Goal: Task Accomplishment & Management: Manage account settings

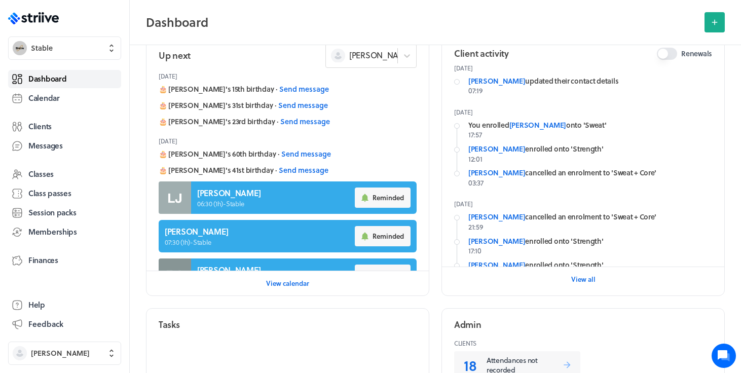
scroll to position [936, 0]
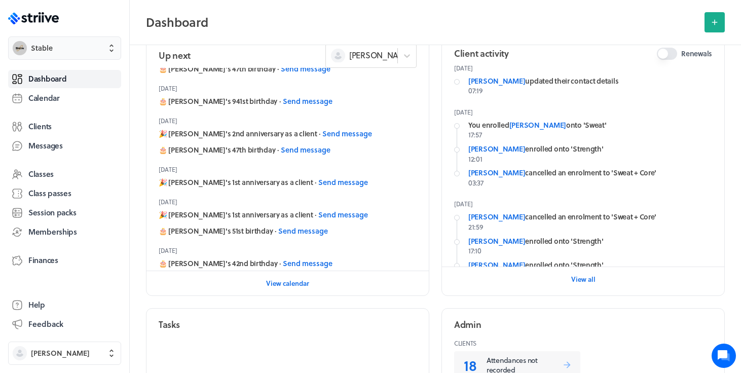
click at [66, 43] on span "Stable" at bounding box center [74, 48] width 86 height 10
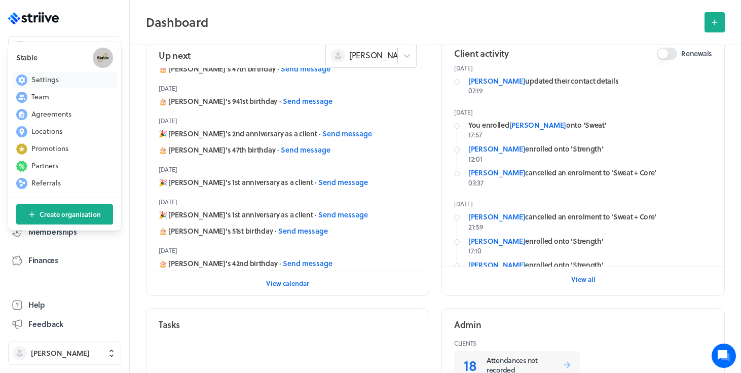
click at [60, 81] on button "Settings" at bounding box center [64, 80] width 105 height 16
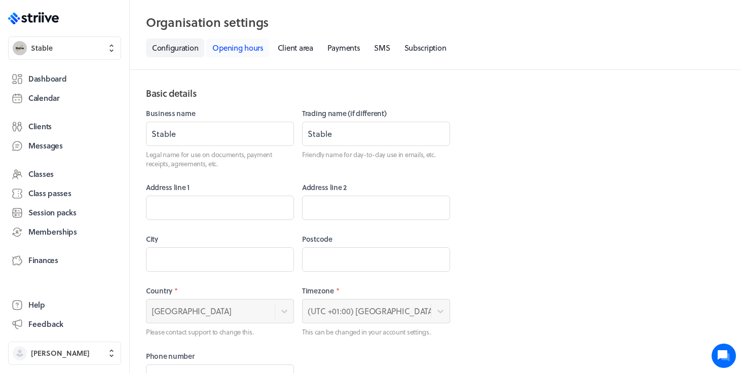
click at [257, 51] on link "Opening hours" at bounding box center [237, 48] width 63 height 19
select select "06:30"
select select "20:00"
select select "06:30"
select select "20:00"
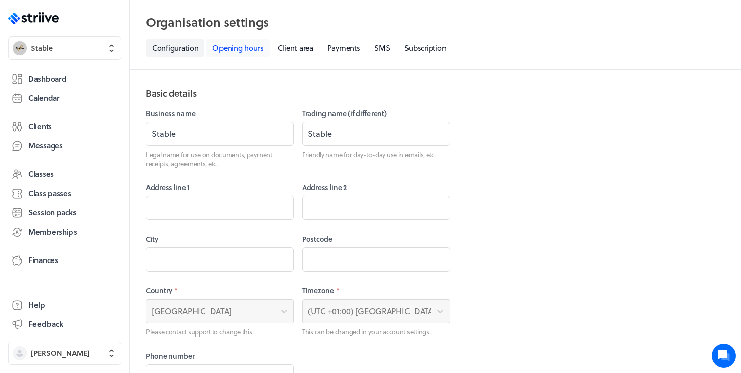
select select "06:30"
select select "20:00"
select select "06:30"
select select "20:00"
select select "06:30"
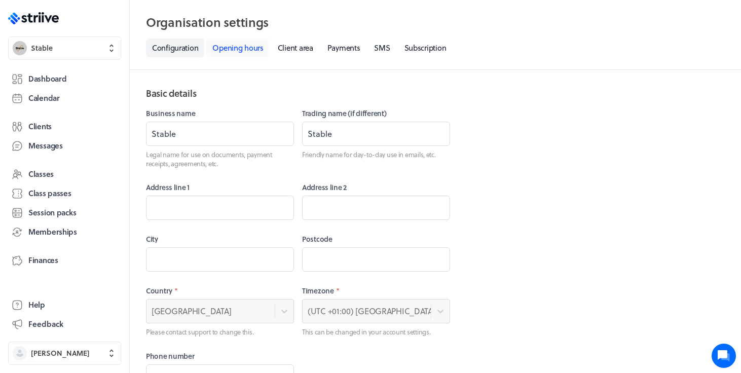
select select "20:00"
select select "06:30"
select select "20:00"
select select "08:30"
select select "12:30"
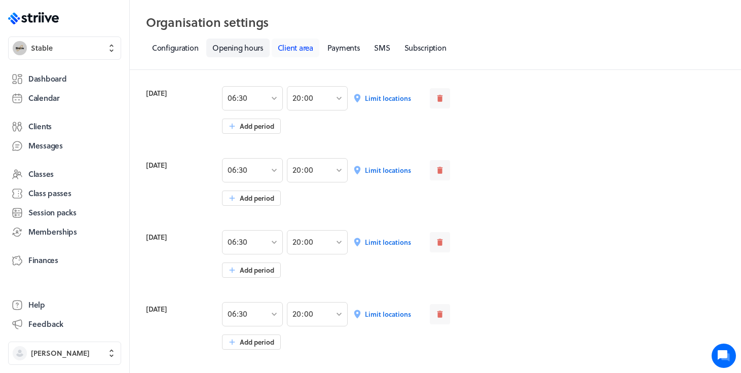
click at [308, 51] on link "Client area" at bounding box center [296, 48] width 48 height 19
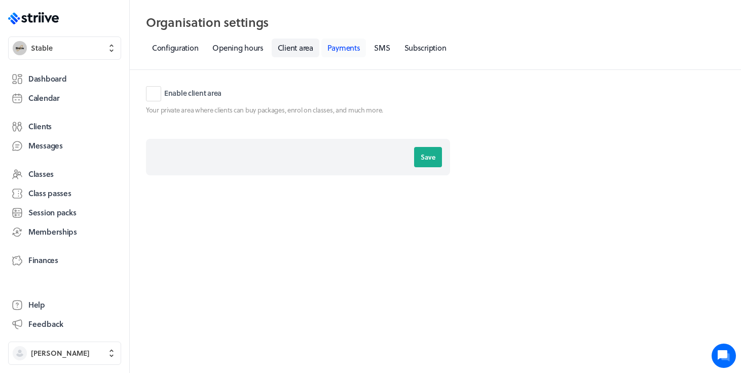
click at [352, 49] on link "Payments" at bounding box center [343, 48] width 45 height 19
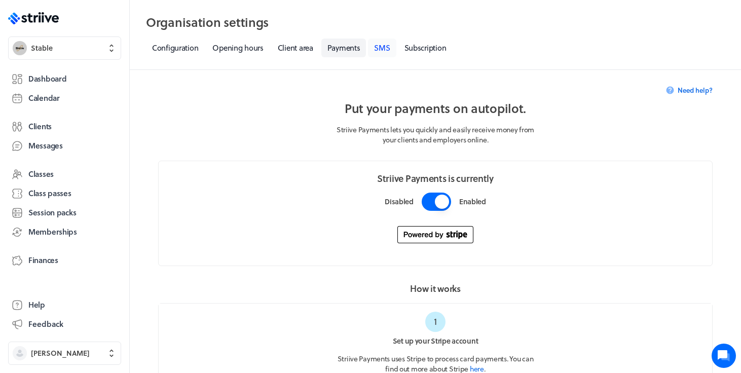
click at [389, 49] on link "SMS" at bounding box center [382, 48] width 28 height 19
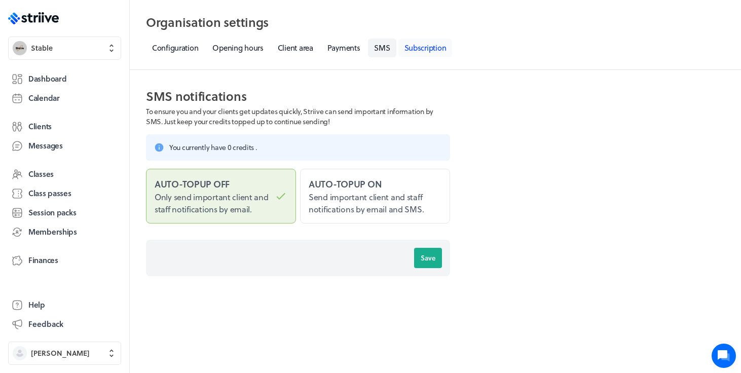
click at [440, 46] on link "Subscription" at bounding box center [425, 48] width 54 height 19
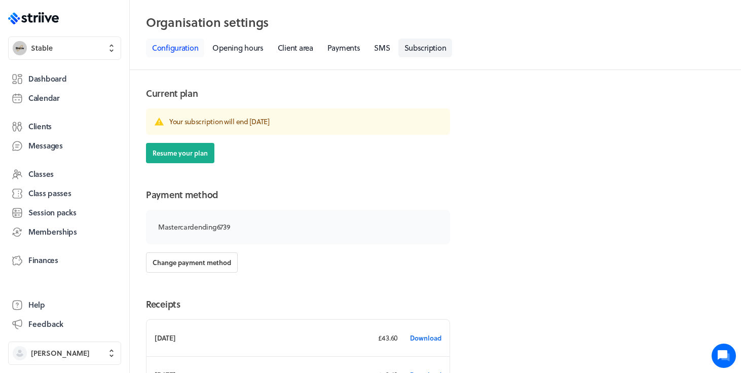
click at [164, 48] on link "Configuration" at bounding box center [175, 48] width 58 height 19
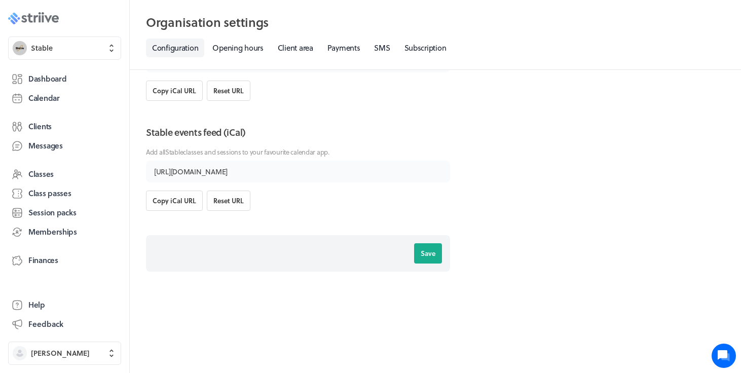
scroll to position [2202, 0]
